Goal: Complete application form

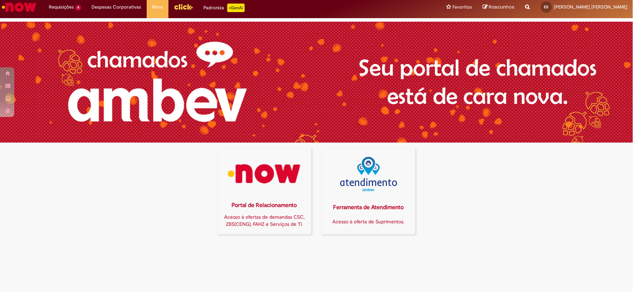
click at [258, 172] on img at bounding box center [264, 174] width 84 height 35
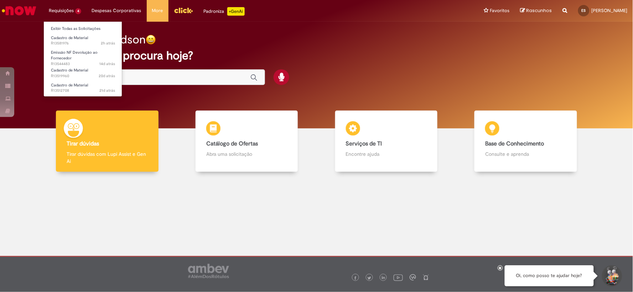
click at [56, 9] on li "Requisições 4 Exibir Todas as Solicitações Cadastro de Material 2h atrás 2 hora…" at bounding box center [64, 10] width 43 height 21
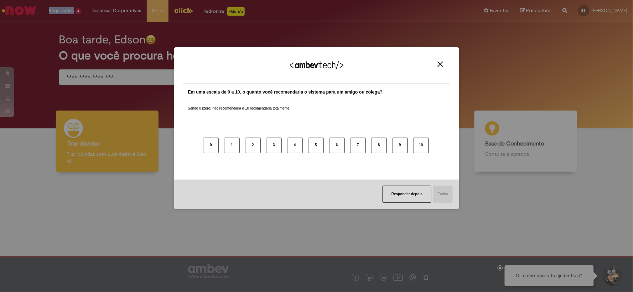
click at [440, 65] on img "Close" at bounding box center [440, 64] width 5 height 5
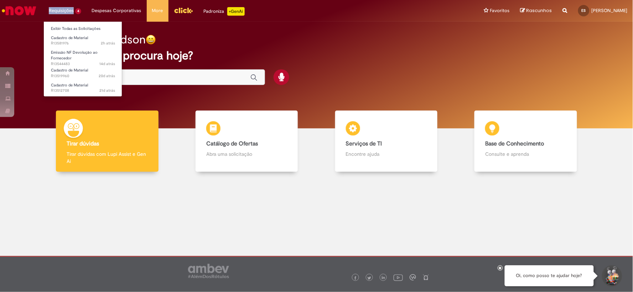
click at [66, 8] on li "Requisições 4 Exibir Todas as Solicitações Cadastro de Material 2h atrás 2 hora…" at bounding box center [64, 10] width 43 height 21
click at [64, 40] on span "Cadastro de Material" at bounding box center [69, 37] width 37 height 5
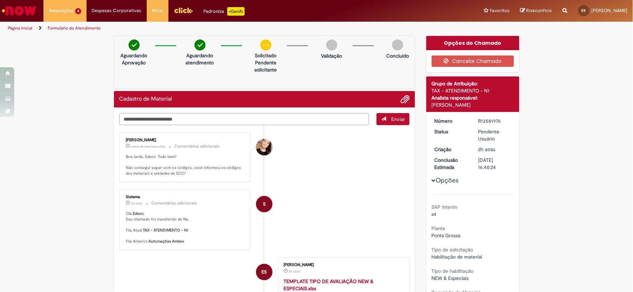
click at [218, 121] on textarea "Digite sua mensagem aqui..." at bounding box center [244, 119] width 250 height 12
type textarea "*"
type textarea "**********"
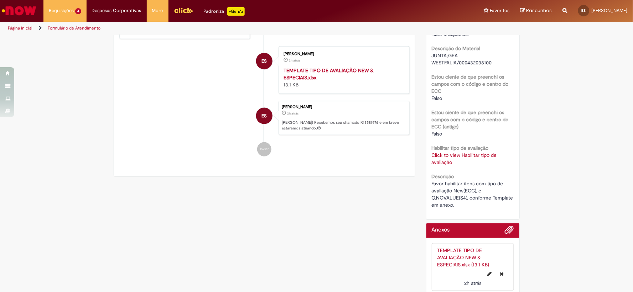
scroll to position [252, 0]
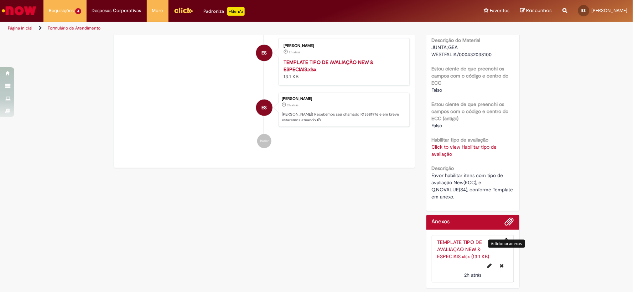
click at [506, 222] on span "Adicionar anexos" at bounding box center [509, 222] width 9 height 9
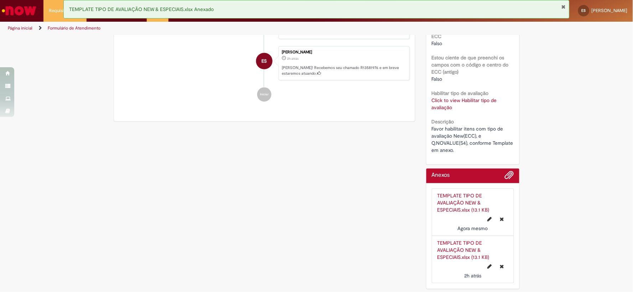
scroll to position [300, 0]
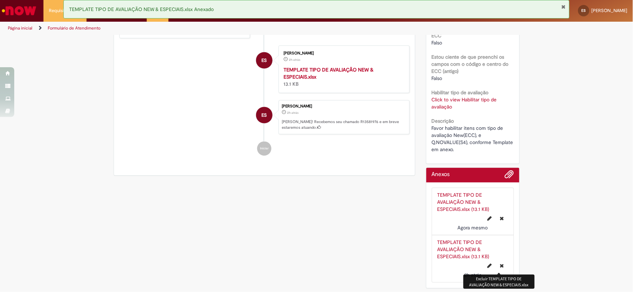
click at [500, 265] on icon "Excluir TEMPLATE TIPO DE AVALIAÇÃO NEW & ESPECIAIS.xlsx" at bounding box center [502, 266] width 4 height 5
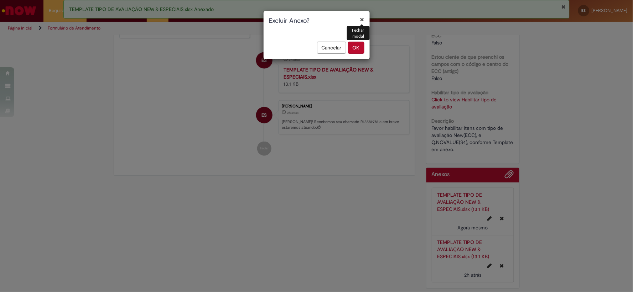
click at [355, 44] on button "OK" at bounding box center [356, 48] width 16 height 12
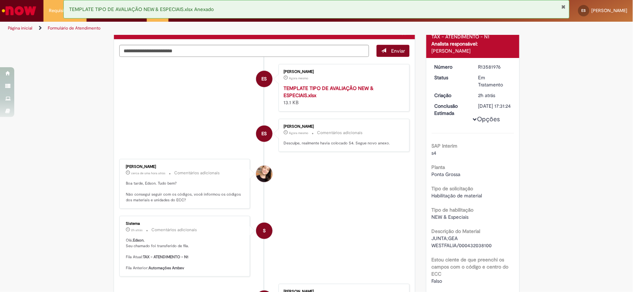
scroll to position [0, 0]
